Goal: Information Seeking & Learning: Learn about a topic

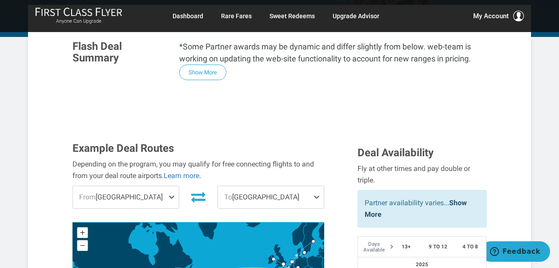
scroll to position [252, 0]
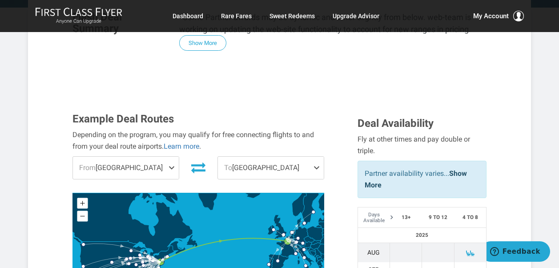
click at [172, 157] on span at bounding box center [173, 168] width 11 height 22
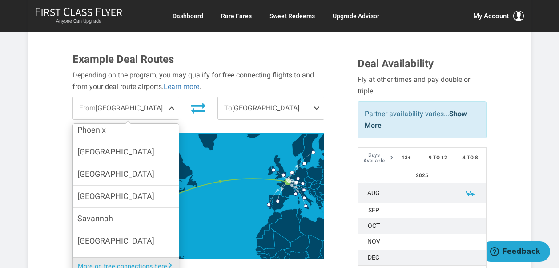
scroll to position [326, 0]
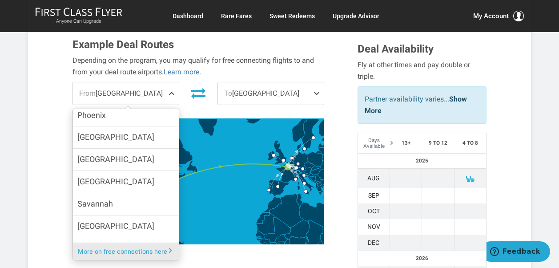
click at [0, 0] on input "[GEOGRAPHIC_DATA]" at bounding box center [0, 0] width 0 height 0
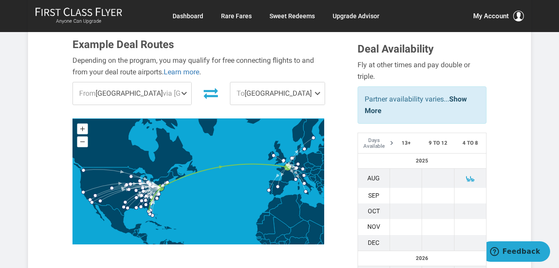
click at [317, 82] on span at bounding box center [319, 93] width 11 height 22
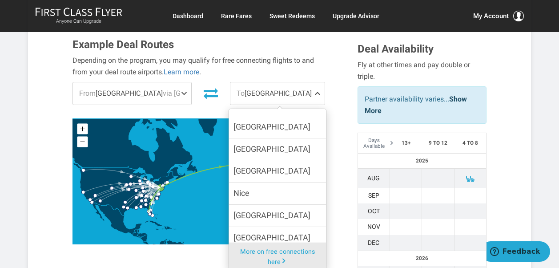
scroll to position [193, 0]
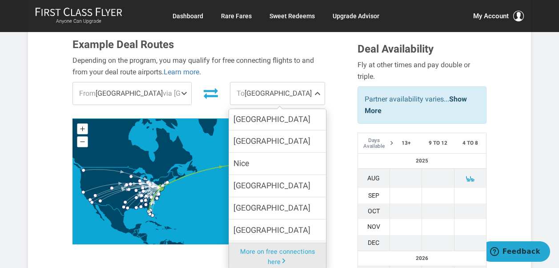
click at [233, 201] on span "Rome" at bounding box center [271, 207] width 77 height 13
click at [0, 0] on input "Rome" at bounding box center [0, 0] width 0 height 0
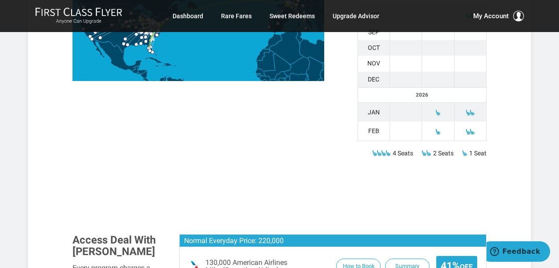
scroll to position [563, 0]
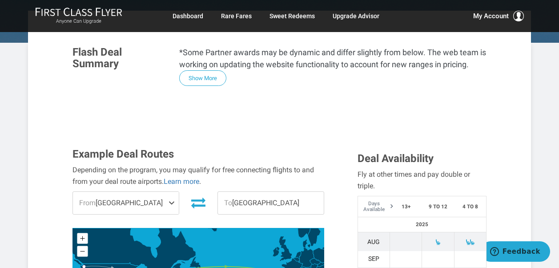
scroll to position [207, 0]
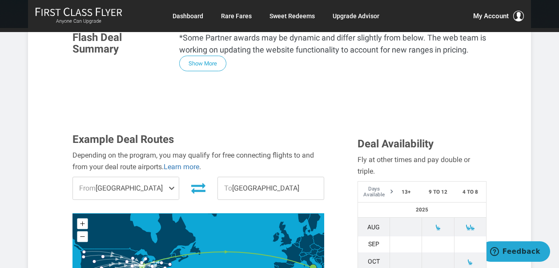
click at [172, 177] on span at bounding box center [173, 188] width 11 height 22
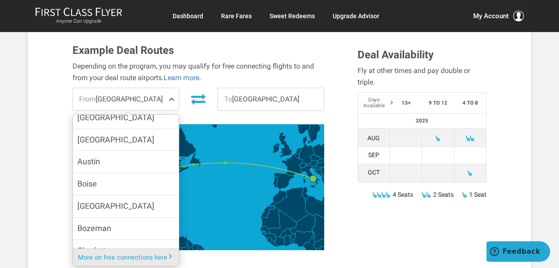
scroll to position [0, 0]
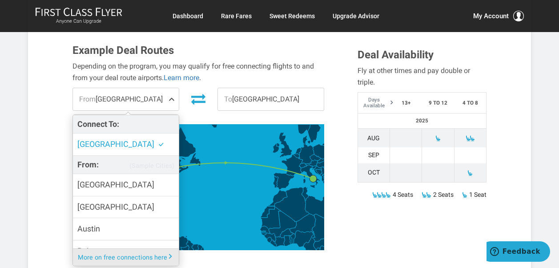
click at [367, 224] on div "Example Deal Routes Depending on the program, you may qualify for free connecti…" at bounding box center [279, 153] width 427 height 219
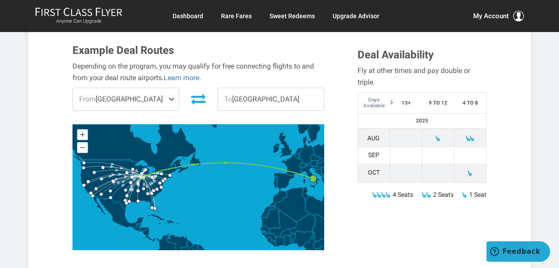
click at [469, 170] on span at bounding box center [470, 173] width 6 height 6
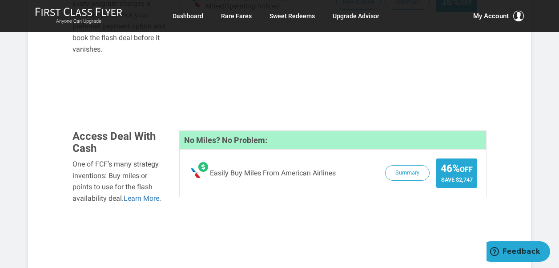
scroll to position [696, 0]
